Goal: Transaction & Acquisition: Obtain resource

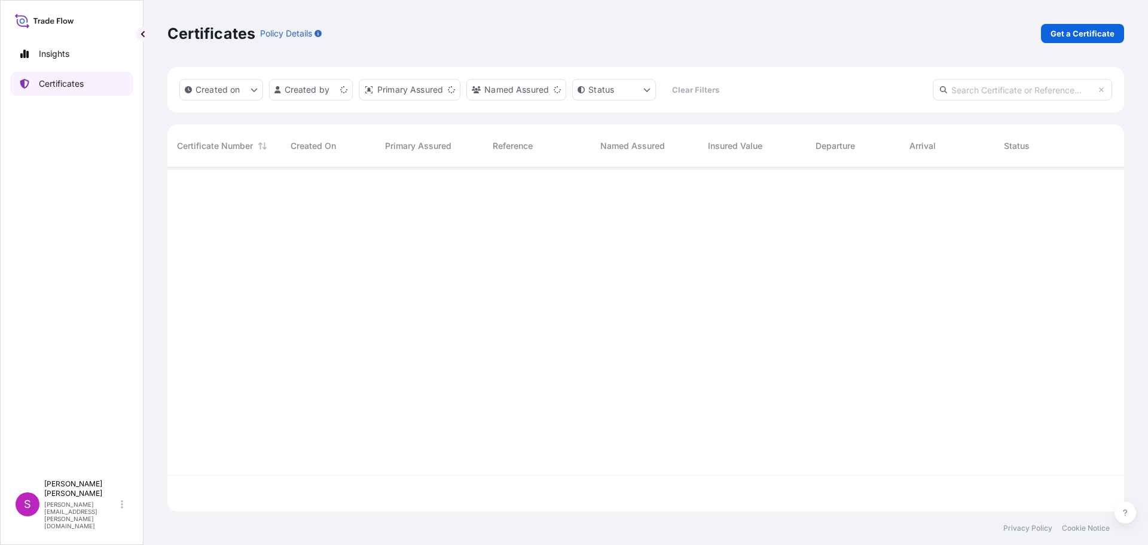
scroll to position [341, 947]
click at [1089, 31] on p "Get a Certificate" at bounding box center [1082, 33] width 64 height 12
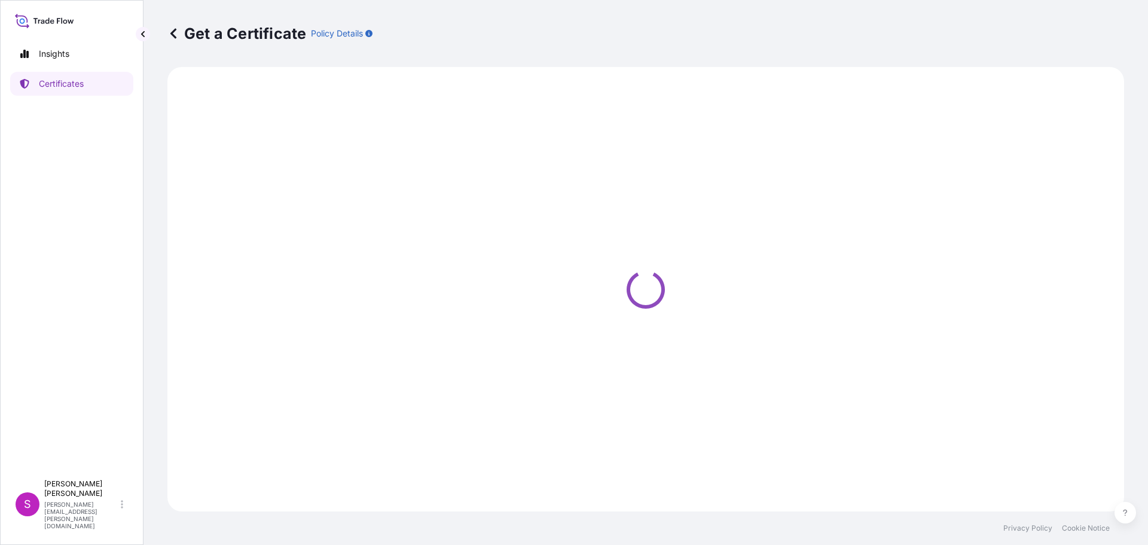
select select "Sea"
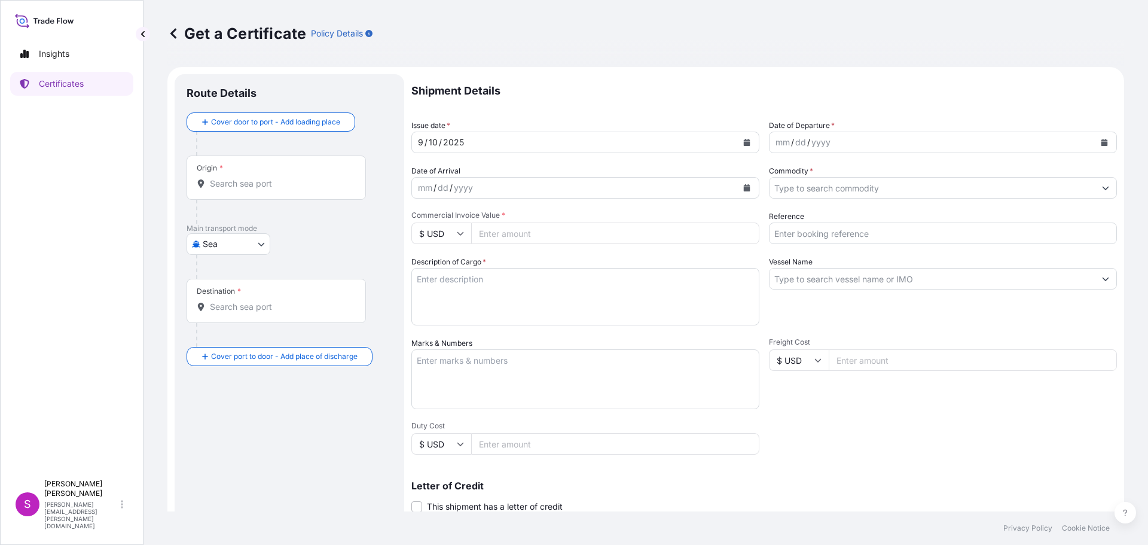
click at [244, 192] on div "Origin *" at bounding box center [276, 177] width 179 height 44
click at [244, 189] on input "Origin *" at bounding box center [280, 184] width 141 height 12
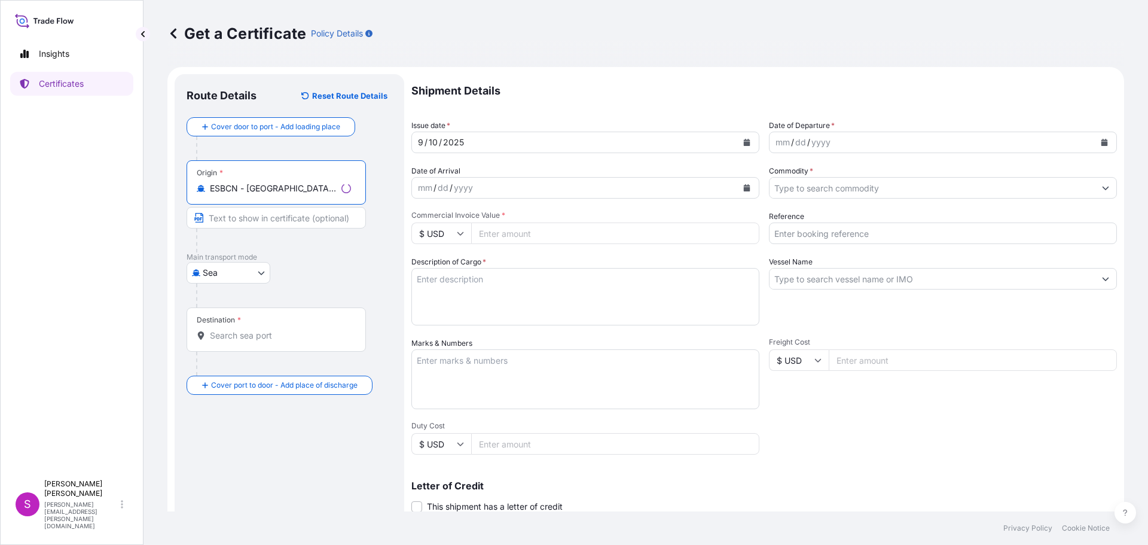
type input "ESBCN - [GEOGRAPHIC_DATA], [GEOGRAPHIC_DATA]"
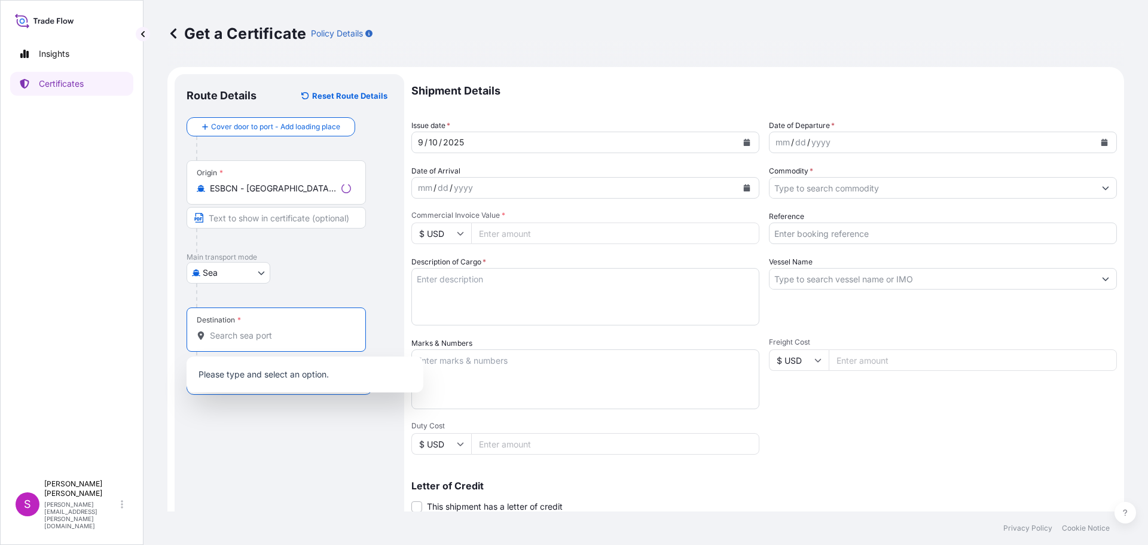
click at [234, 340] on input "Destination *" at bounding box center [280, 335] width 141 height 12
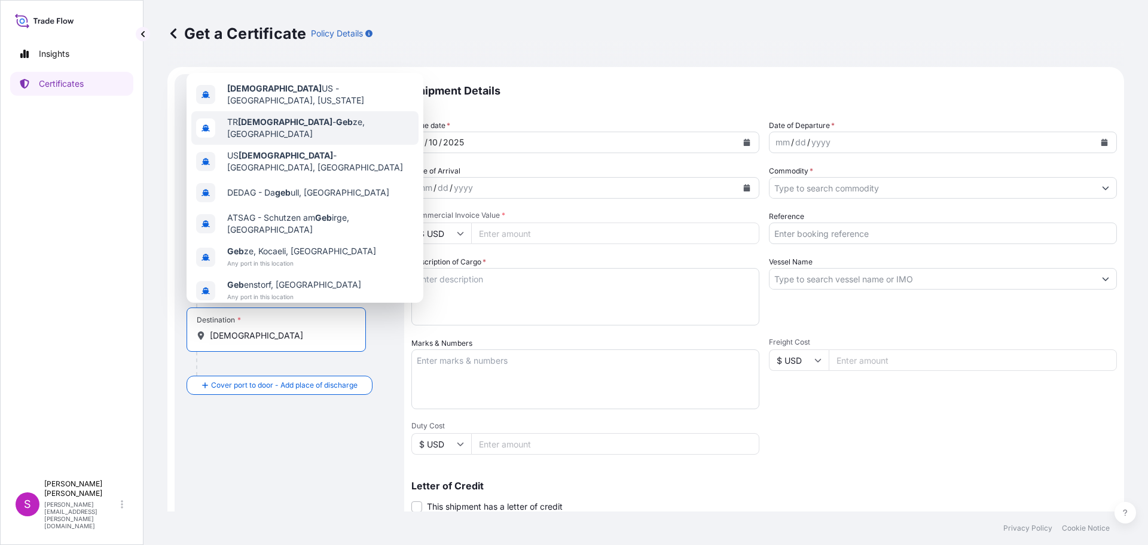
click at [296, 132] on span "TR GEB - Geb ze, [GEOGRAPHIC_DATA]" at bounding box center [320, 128] width 187 height 24
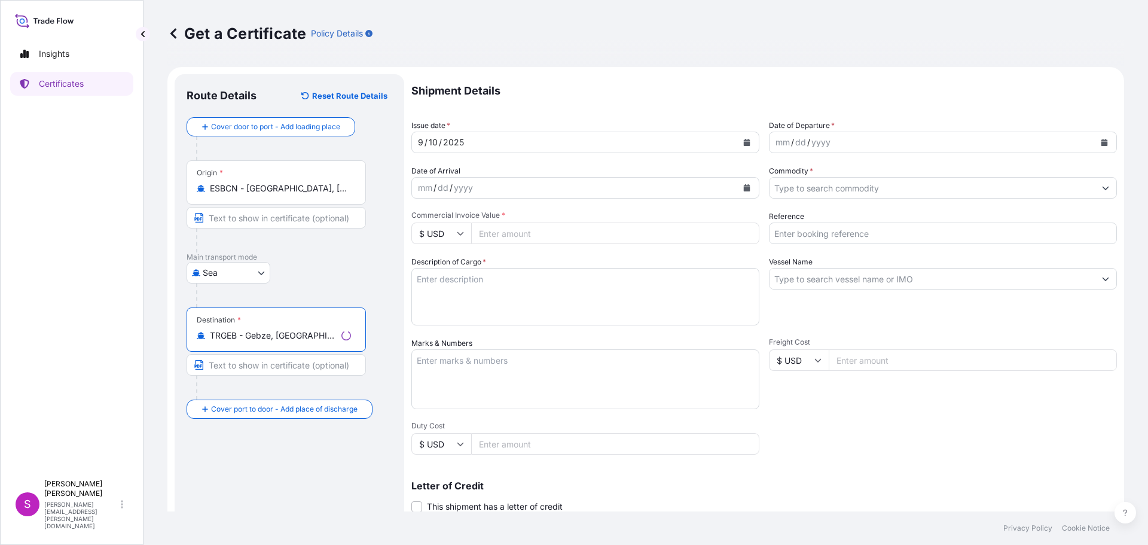
type input "TRGEB - Gebze, [GEOGRAPHIC_DATA]"
click at [822, 139] on div "yyyy" at bounding box center [821, 142] width 22 height 14
click at [1099, 145] on button "Calendar" at bounding box center [1104, 142] width 19 height 19
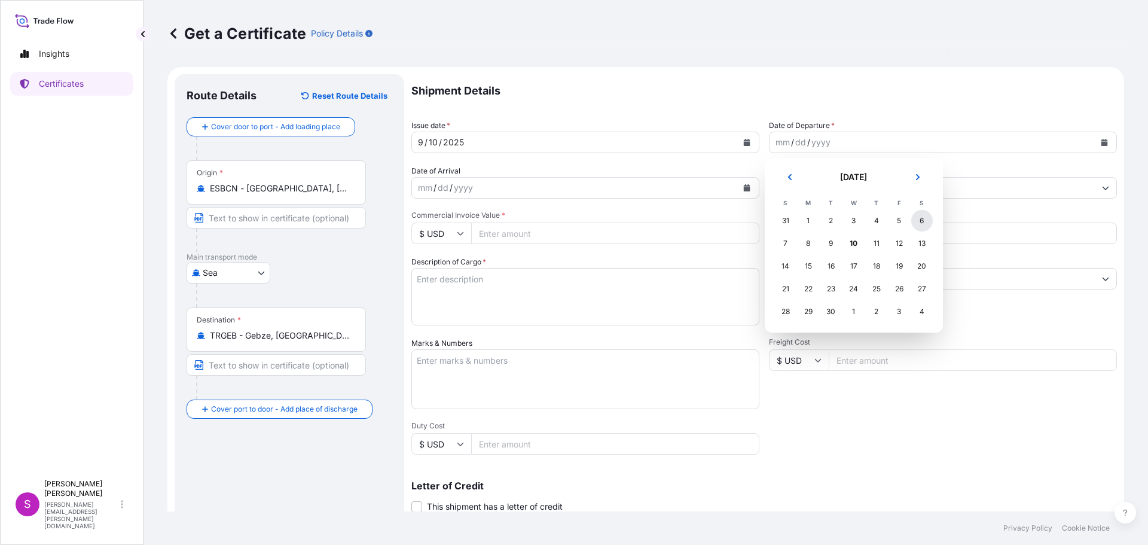
click at [924, 223] on div "6" at bounding box center [922, 221] width 22 height 22
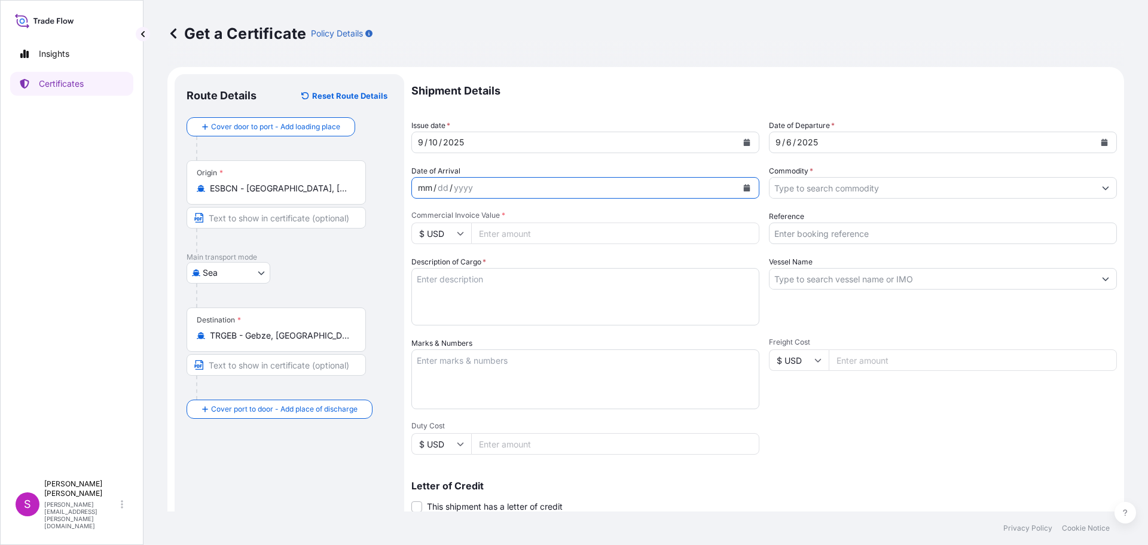
click at [529, 188] on div "mm / dd / yyyy" at bounding box center [574, 188] width 325 height 22
click at [738, 187] on button "Calendar" at bounding box center [746, 187] width 19 height 19
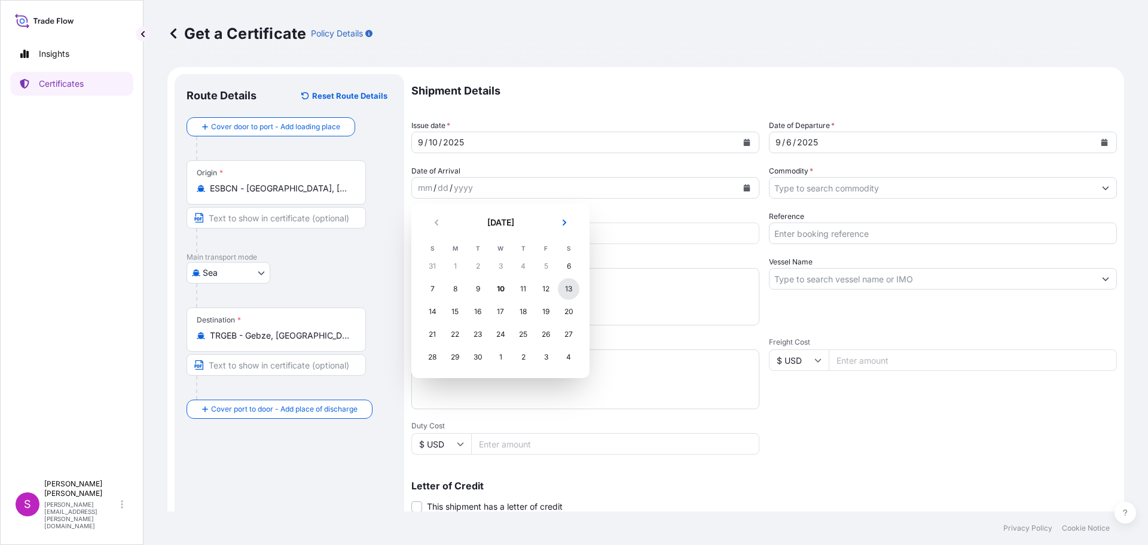
click at [570, 289] on div "13" at bounding box center [569, 289] width 22 height 22
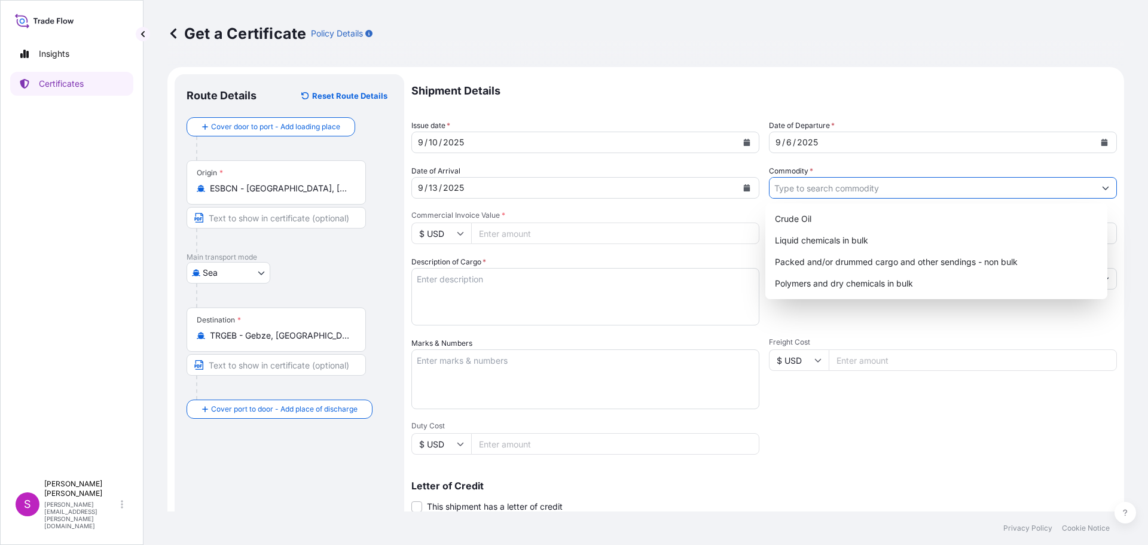
click at [834, 185] on input "Commodity *" at bounding box center [931, 188] width 325 height 22
click at [861, 262] on div "Packed and/or drummed cargo and other sendings - non bulk" at bounding box center [936, 262] width 333 height 22
type input "Packed and/or drummed cargo and other sendings - non bulk"
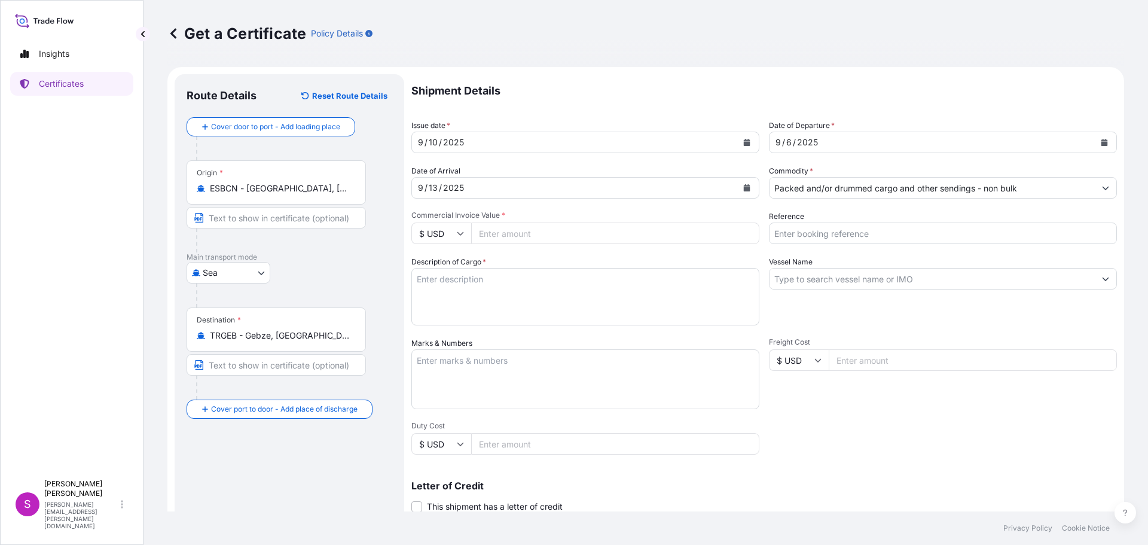
drag, startPoint x: 458, startPoint y: 236, endPoint x: 454, endPoint y: 240, distance: 6.4
click at [458, 236] on icon at bounding box center [460, 233] width 7 height 7
drag, startPoint x: 445, startPoint y: 264, endPoint x: 510, endPoint y: 240, distance: 69.6
click at [461, 254] on div "€ EUR £ GBP $ USD ؋ AFN $ AUD R$ BRL $ CAD ¥ CNY $ HKD ₹ INR ¥ JPY DH MAD RM MY…" at bounding box center [441, 310] width 60 height 120
click at [513, 236] on input "Commercial Invoice Value *" at bounding box center [615, 233] width 288 height 22
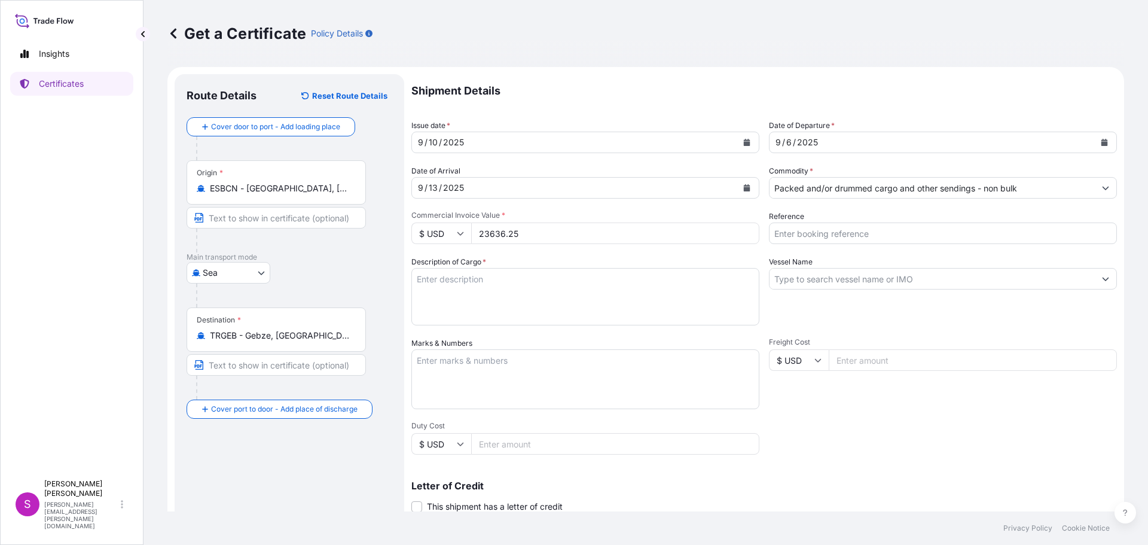
type input "23636.25"
click at [458, 231] on div "$ USD" at bounding box center [441, 233] width 60 height 22
drag, startPoint x: 432, startPoint y: 264, endPoint x: 677, endPoint y: 234, distance: 247.6
click at [435, 262] on div "€ EUR" at bounding box center [441, 266] width 50 height 23
type input "€ EUR"
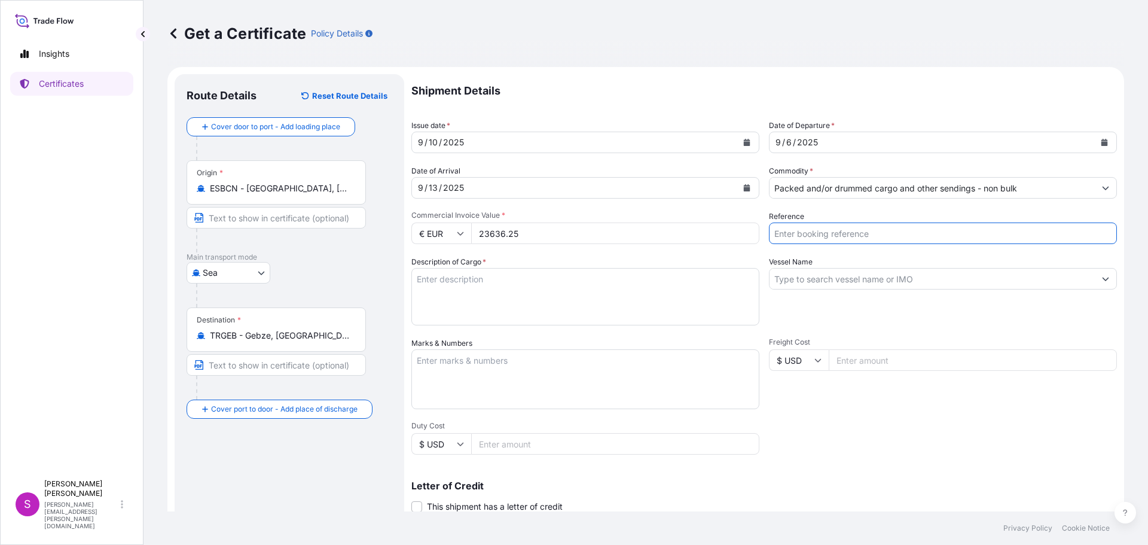
click at [785, 233] on input "Reference" at bounding box center [943, 233] width 348 height 22
drag, startPoint x: 790, startPoint y: 233, endPoint x: 791, endPoint y: 240, distance: 6.8
click at [790, 236] on input "162516233" at bounding box center [943, 233] width 348 height 22
type input "162506233"
click at [795, 279] on input "Vessel Name" at bounding box center [931, 279] width 325 height 22
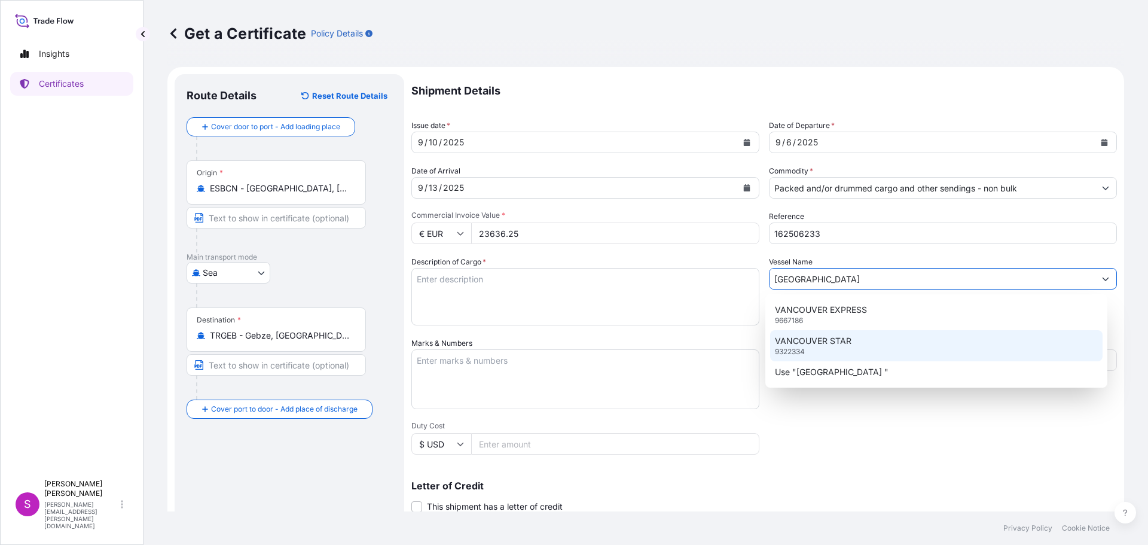
click at [812, 344] on p "VANCOUVER STAR" at bounding box center [813, 341] width 77 height 12
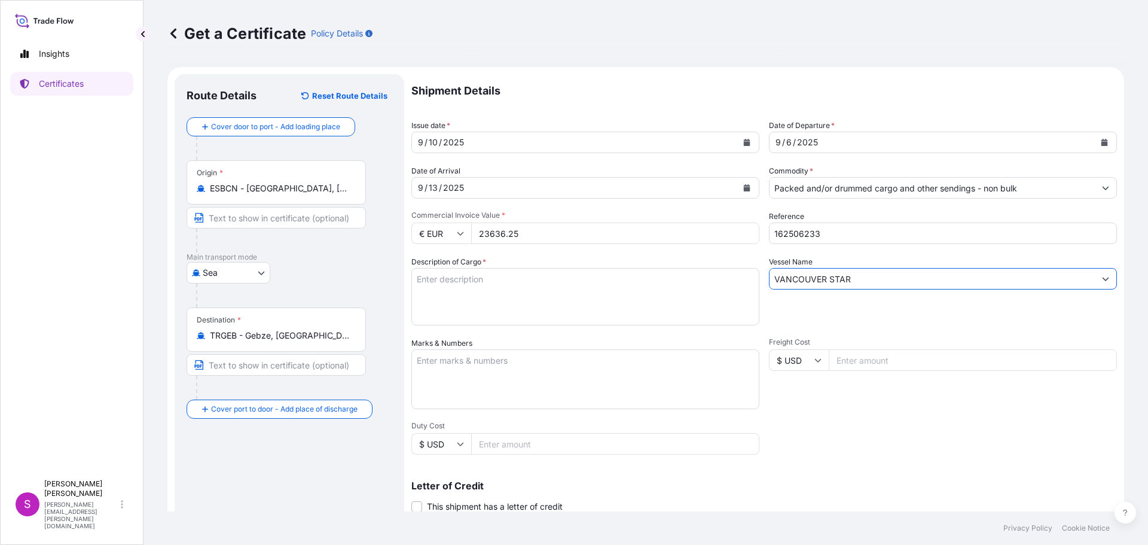
type input "VANCOUVER STAR"
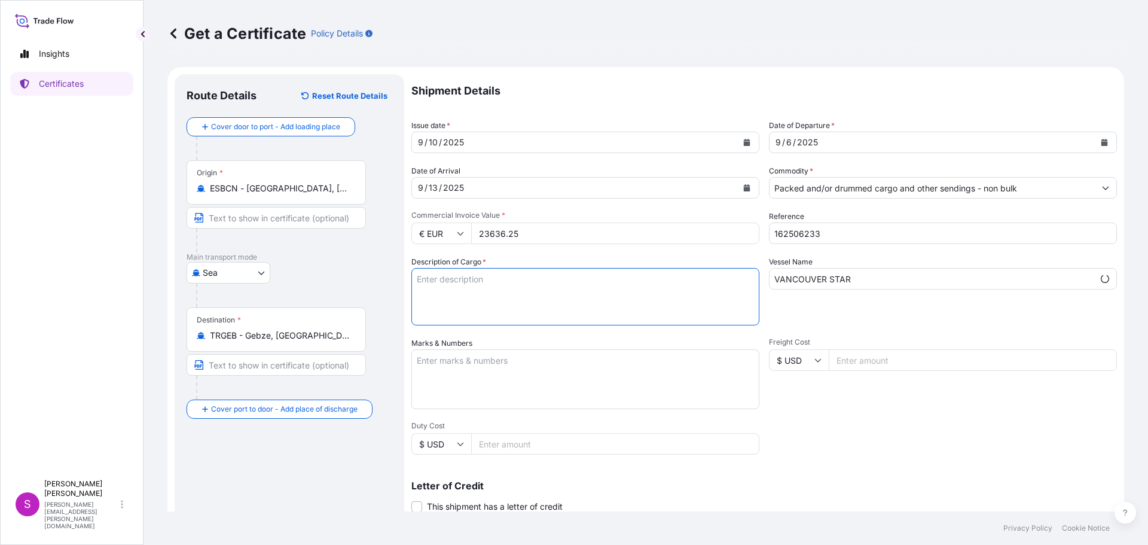
click at [446, 285] on textarea "Description of Cargo *" at bounding box center [585, 296] width 348 height 57
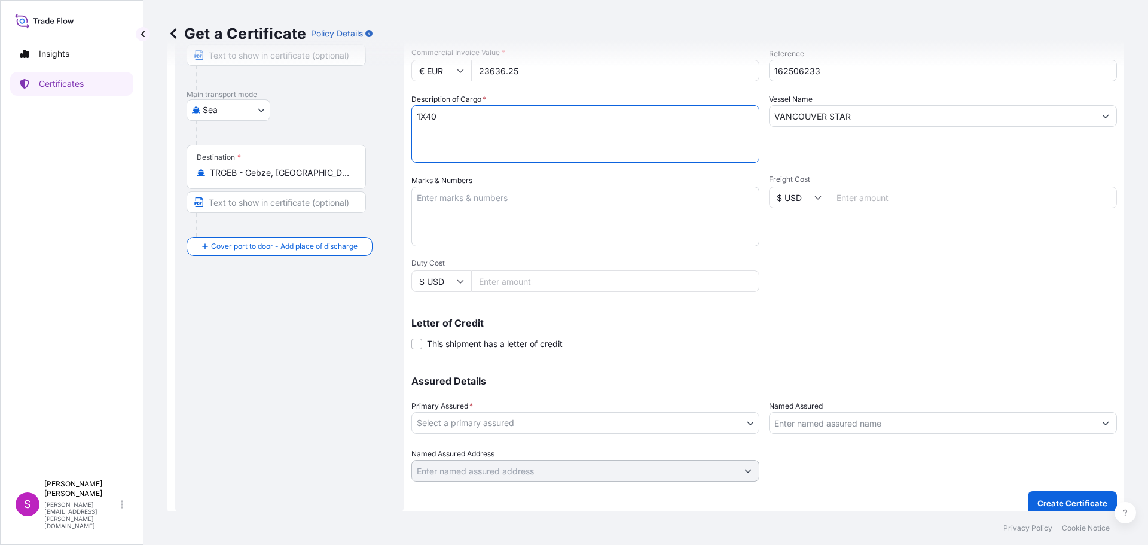
scroll to position [173, 0]
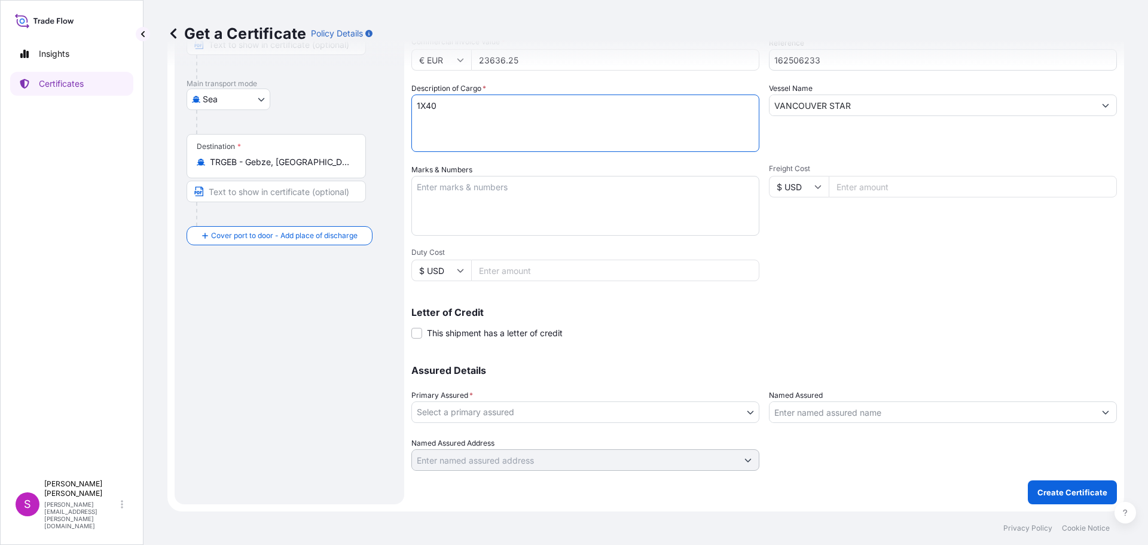
type textarea "1X40"
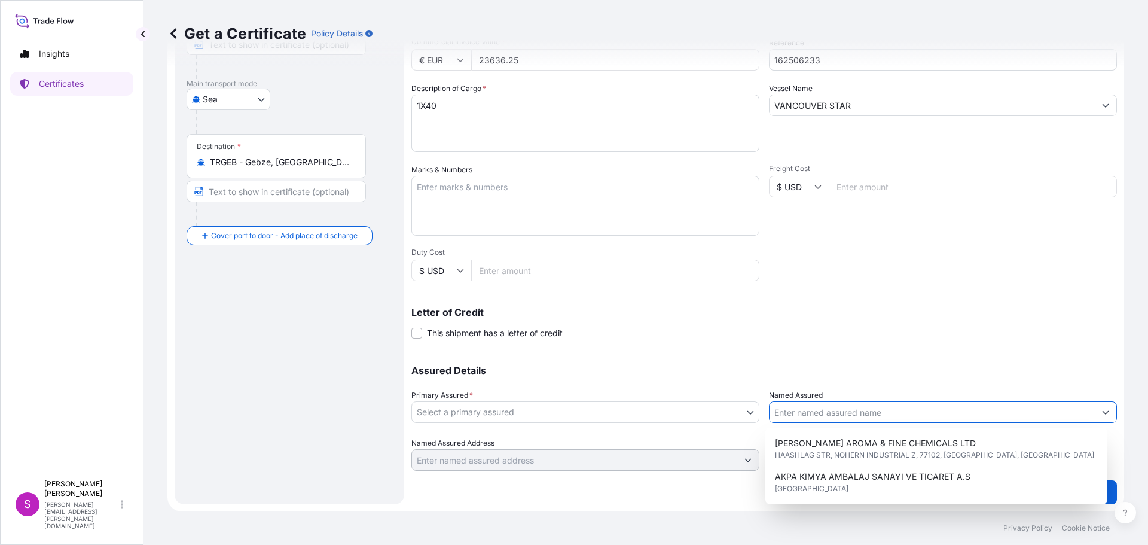
click at [809, 408] on input "Named Assured" at bounding box center [931, 412] width 325 height 22
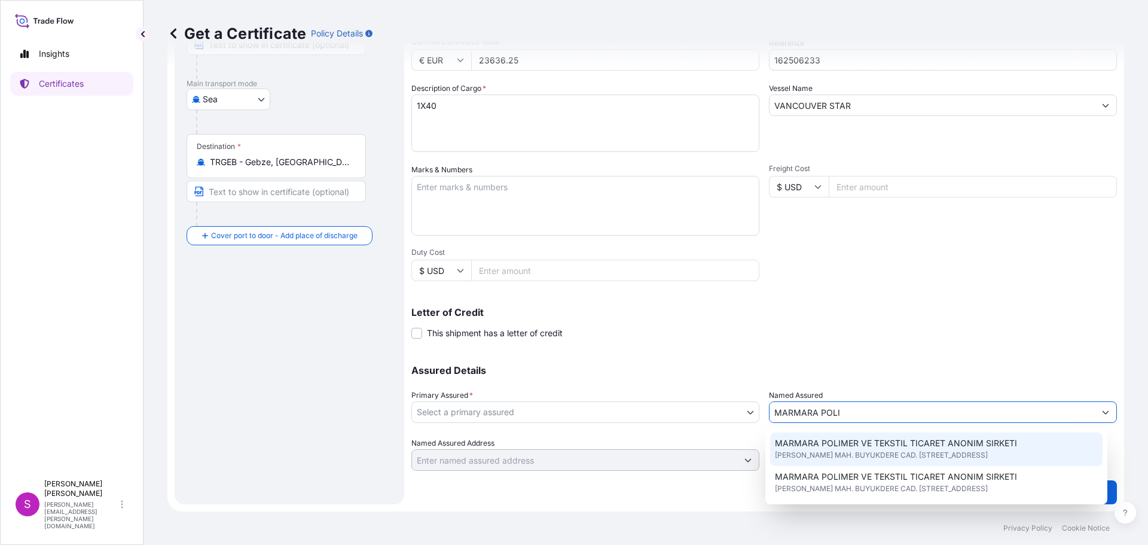
click at [914, 448] on span "MARMARA POLIMER VE TEKSTIL TICARET ANONIM SIRKETI" at bounding box center [896, 443] width 242 height 12
type input "MARMARA POLIMER VE TEKSTIL TICARET ANONIM SIRKETI"
type input "[PERSON_NAME] MAH. BUYUKDERE CAD. [STREET_ADDRESS]"
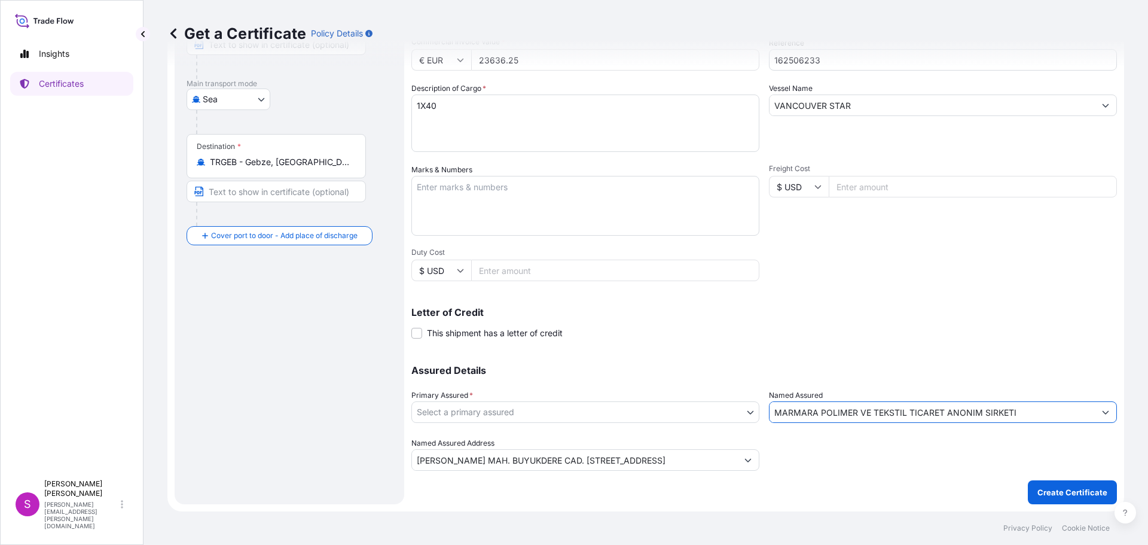
type input "MARMARA POLIMER VE TEKSTIL TICARET ANONIM SIRKETI"
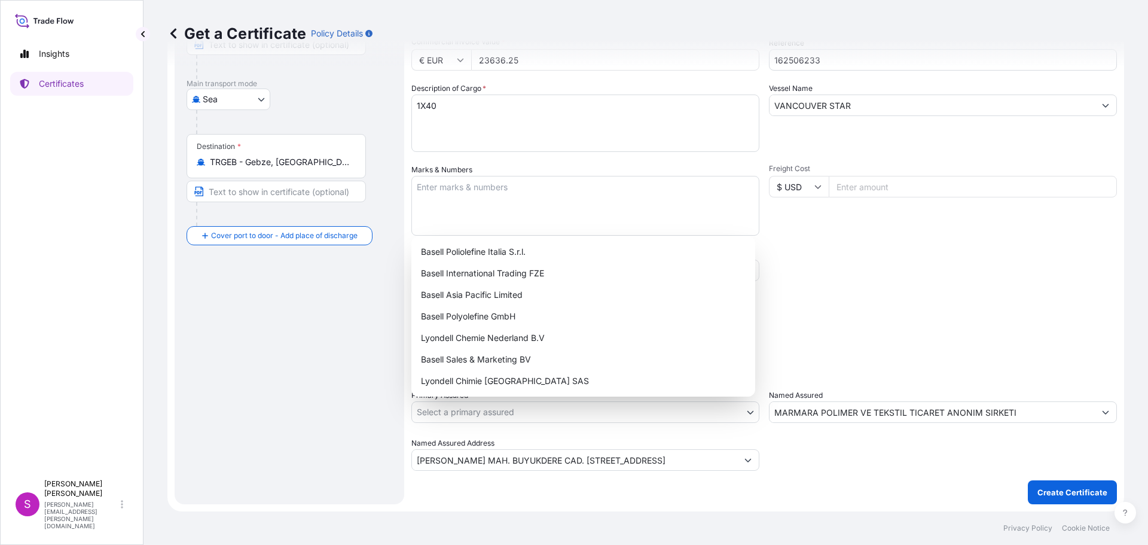
click at [511, 409] on body "8 options available. 4 options available. 1 option available. 0 options availab…" at bounding box center [574, 272] width 1148 height 545
click at [485, 365] on div "Basell Sales & Marketing BV" at bounding box center [583, 359] width 334 height 22
select select "32164"
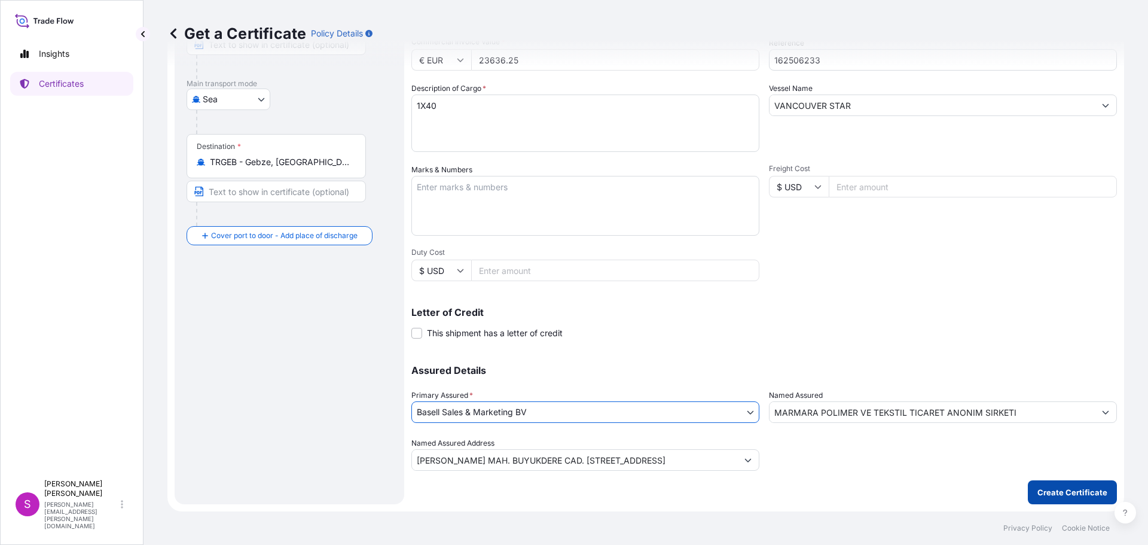
click at [1047, 485] on button "Create Certificate" at bounding box center [1072, 492] width 89 height 24
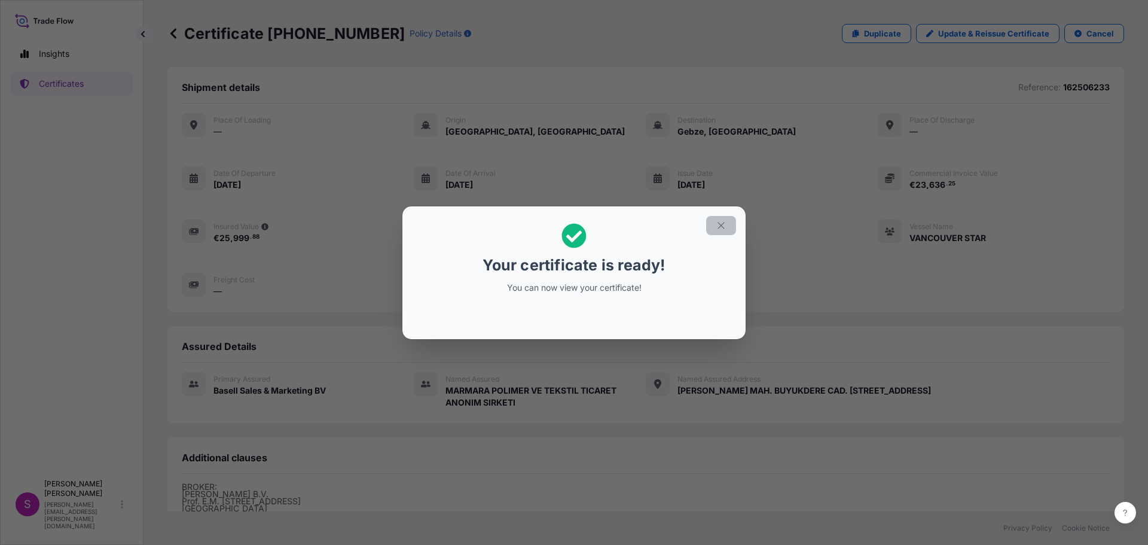
click at [726, 223] on button "button" at bounding box center [721, 225] width 30 height 19
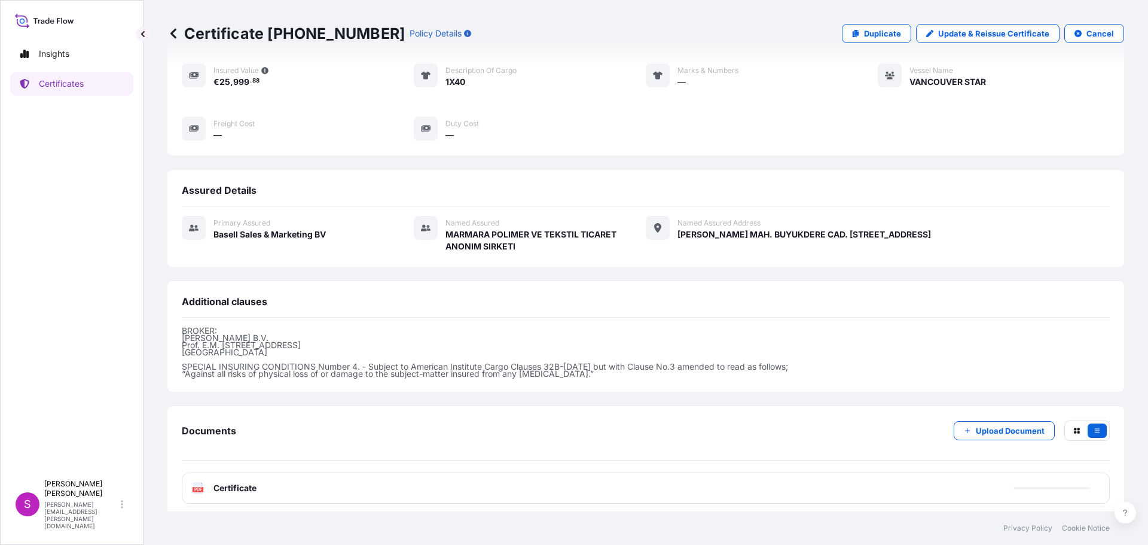
scroll to position [163, 0]
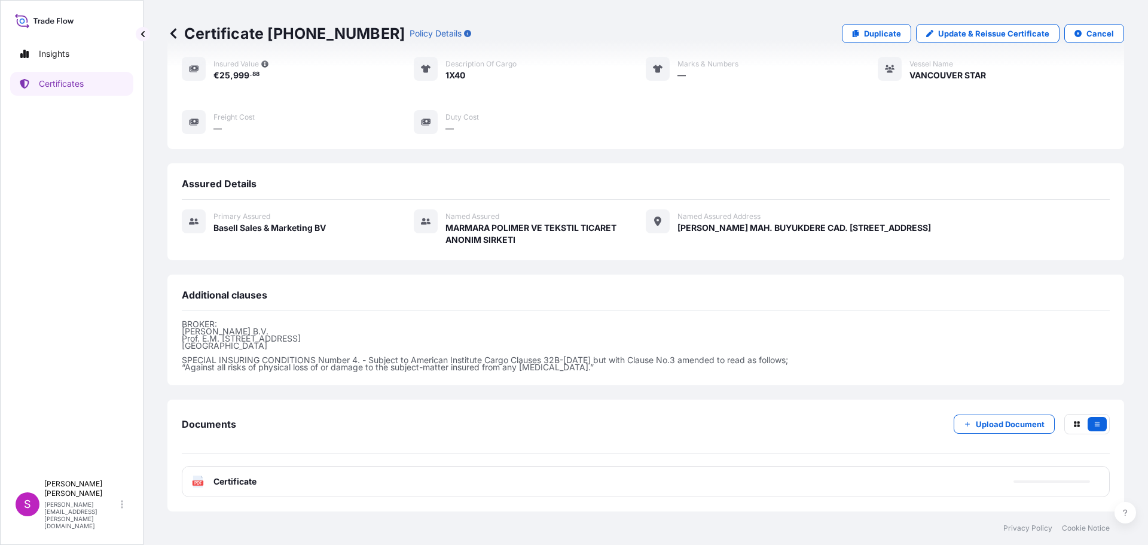
click at [191, 484] on div "PDF Certificate" at bounding box center [646, 481] width 928 height 31
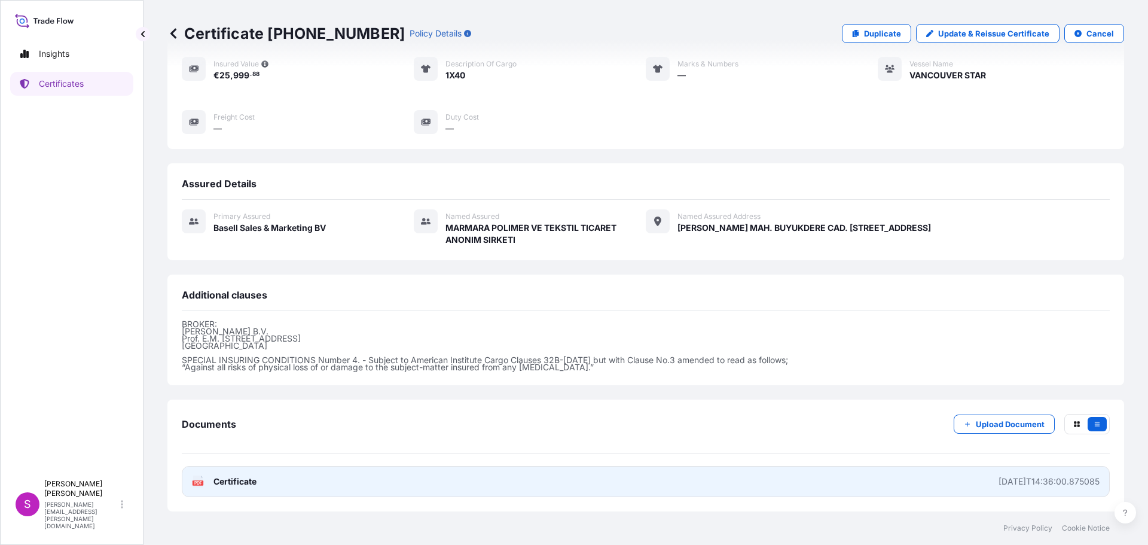
click at [199, 485] on icon at bounding box center [198, 481] width 10 height 12
